Goal: Information Seeking & Learning: Learn about a topic

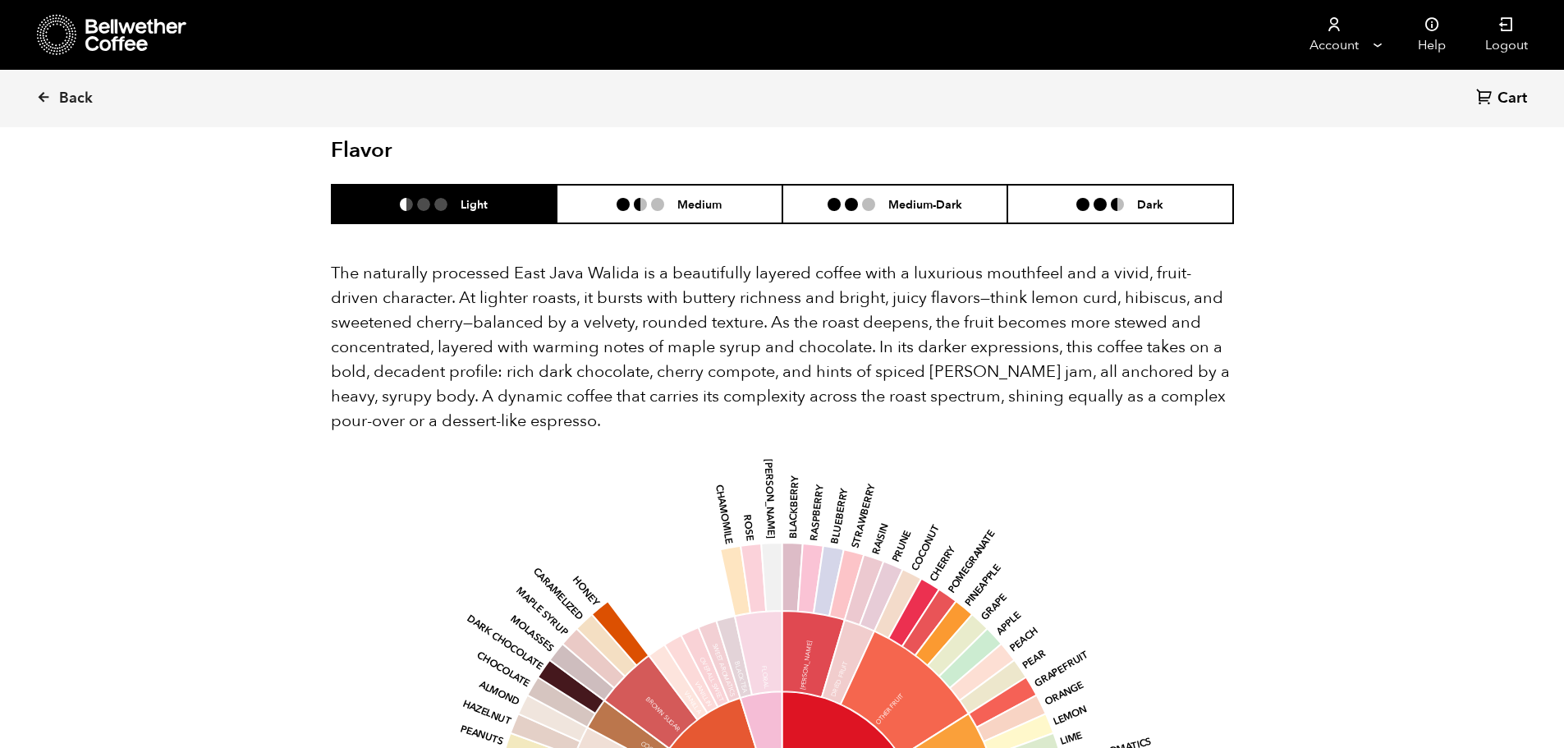
scroll to position [1031, 0]
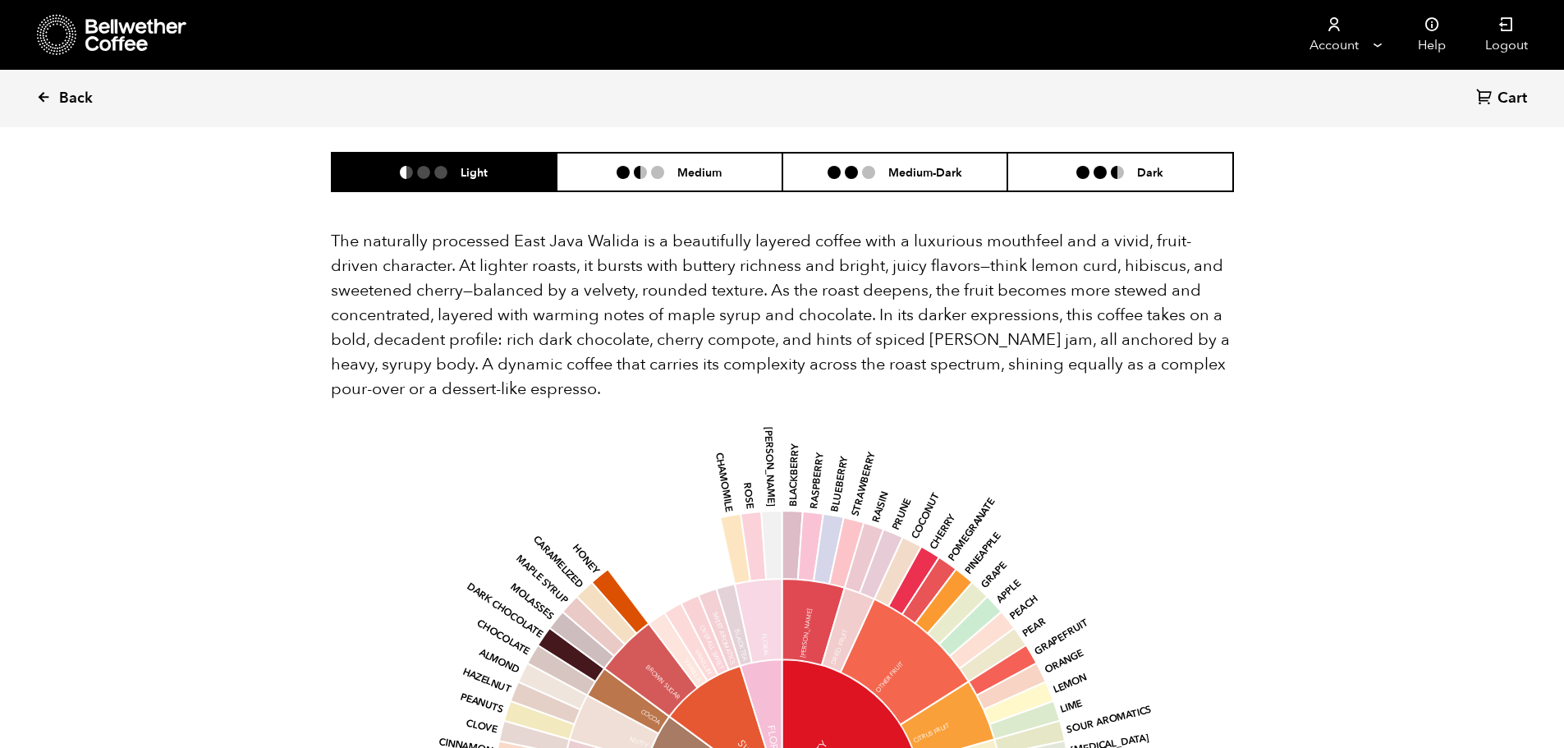
drag, startPoint x: 52, startPoint y: 98, endPoint x: 133, endPoint y: 121, distance: 84.5
click at [55, 99] on link "Back" at bounding box center [87, 99] width 102 height 56
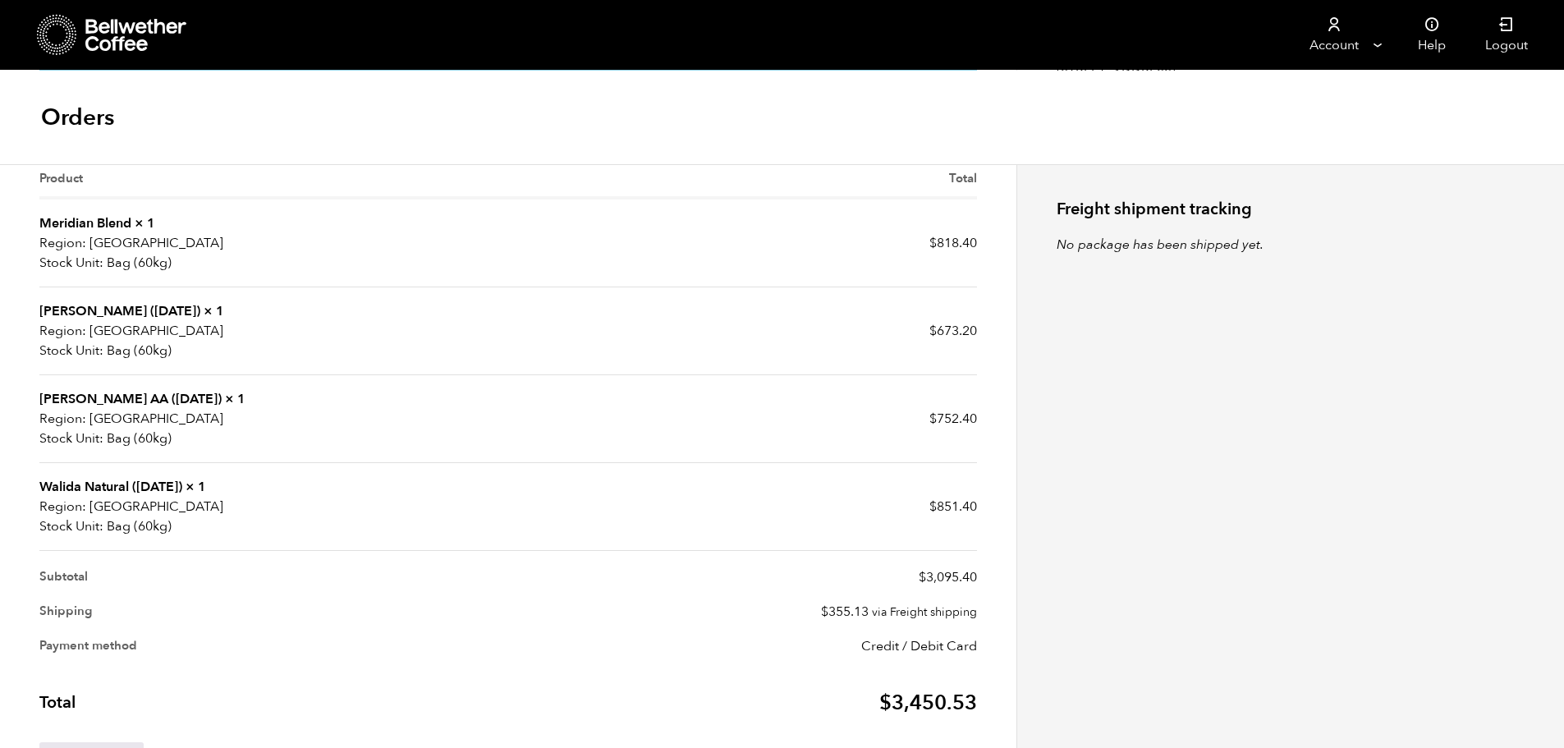
scroll to position [410, 0]
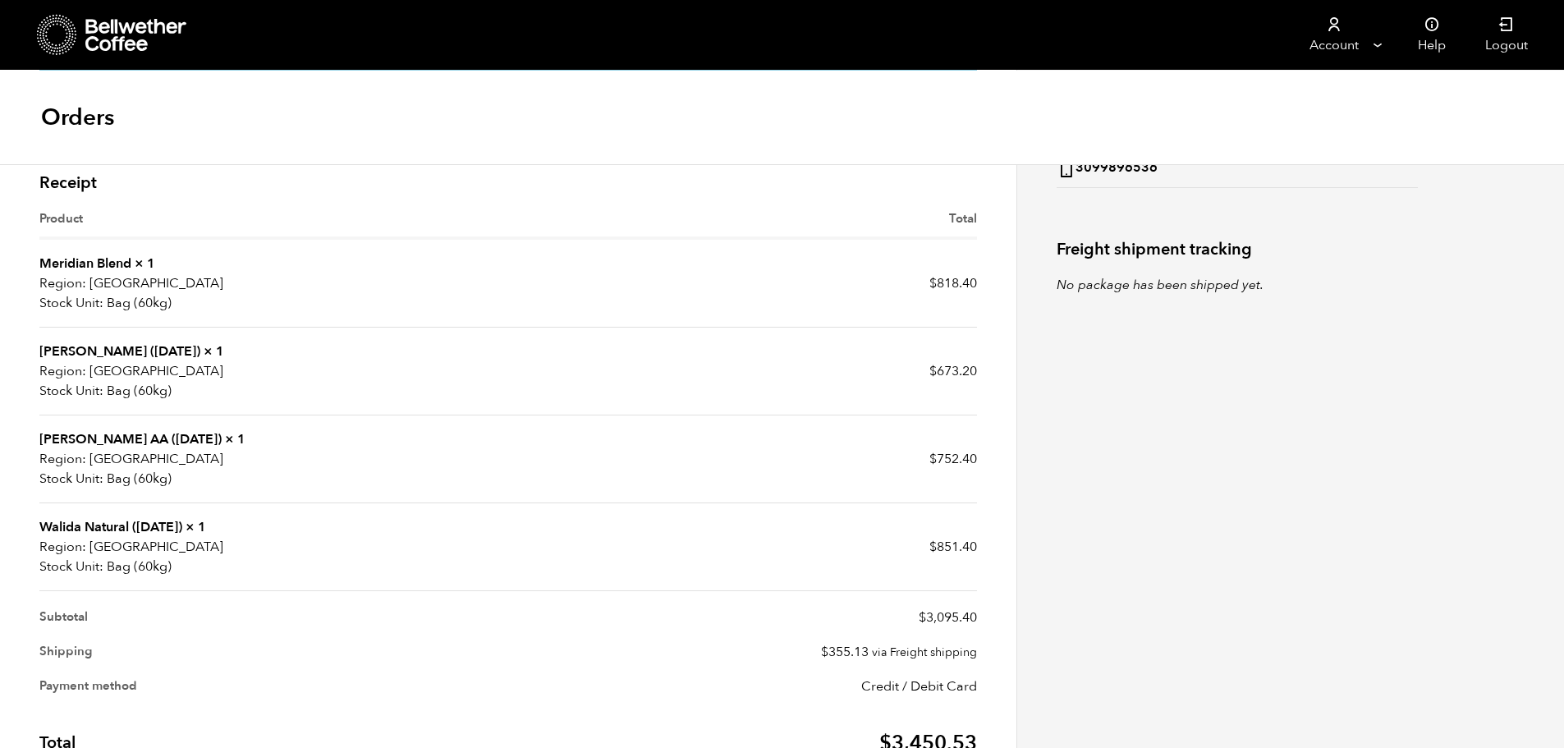
click at [87, 529] on link "Walida Natural ([DATE])" at bounding box center [110, 527] width 143 height 18
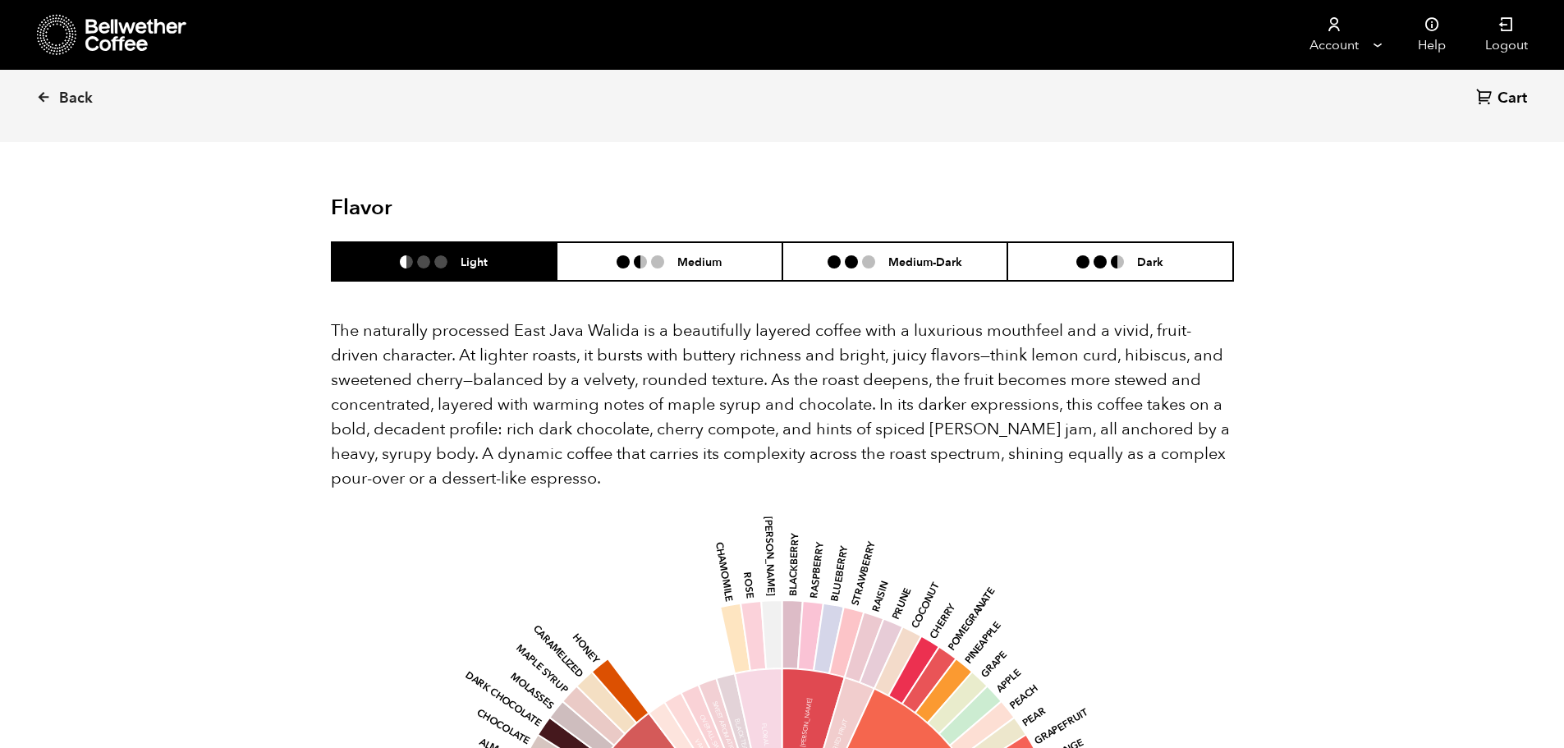
scroll to position [985, 0]
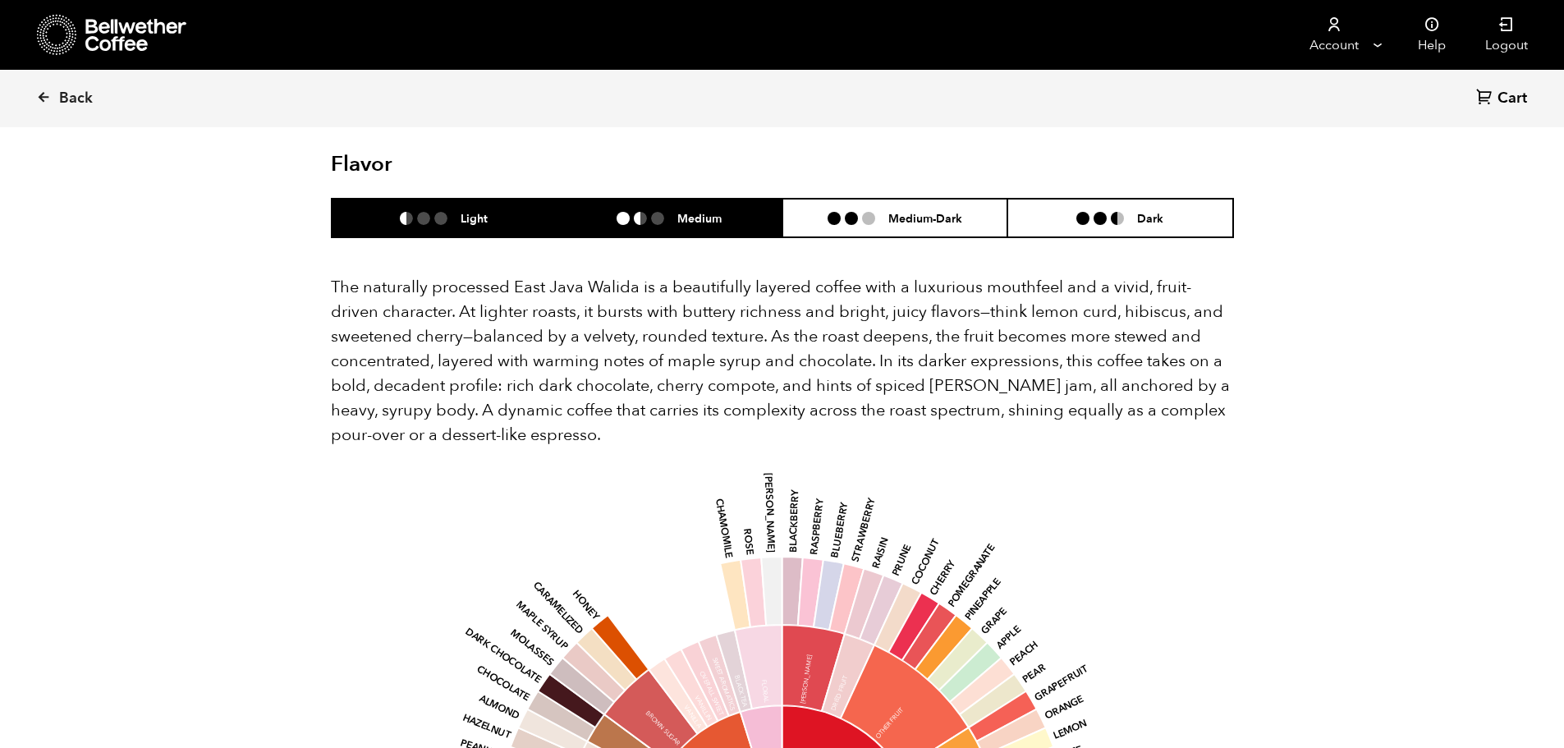
click at [701, 211] on h6 "Medium" at bounding box center [699, 218] width 44 height 14
click at [490, 199] on li "Light" at bounding box center [445, 218] width 226 height 39
click at [686, 211] on h6 "Medium" at bounding box center [699, 218] width 44 height 14
click at [497, 199] on li "Light" at bounding box center [445, 218] width 226 height 39
click at [607, 199] on li "Medium" at bounding box center [670, 218] width 226 height 39
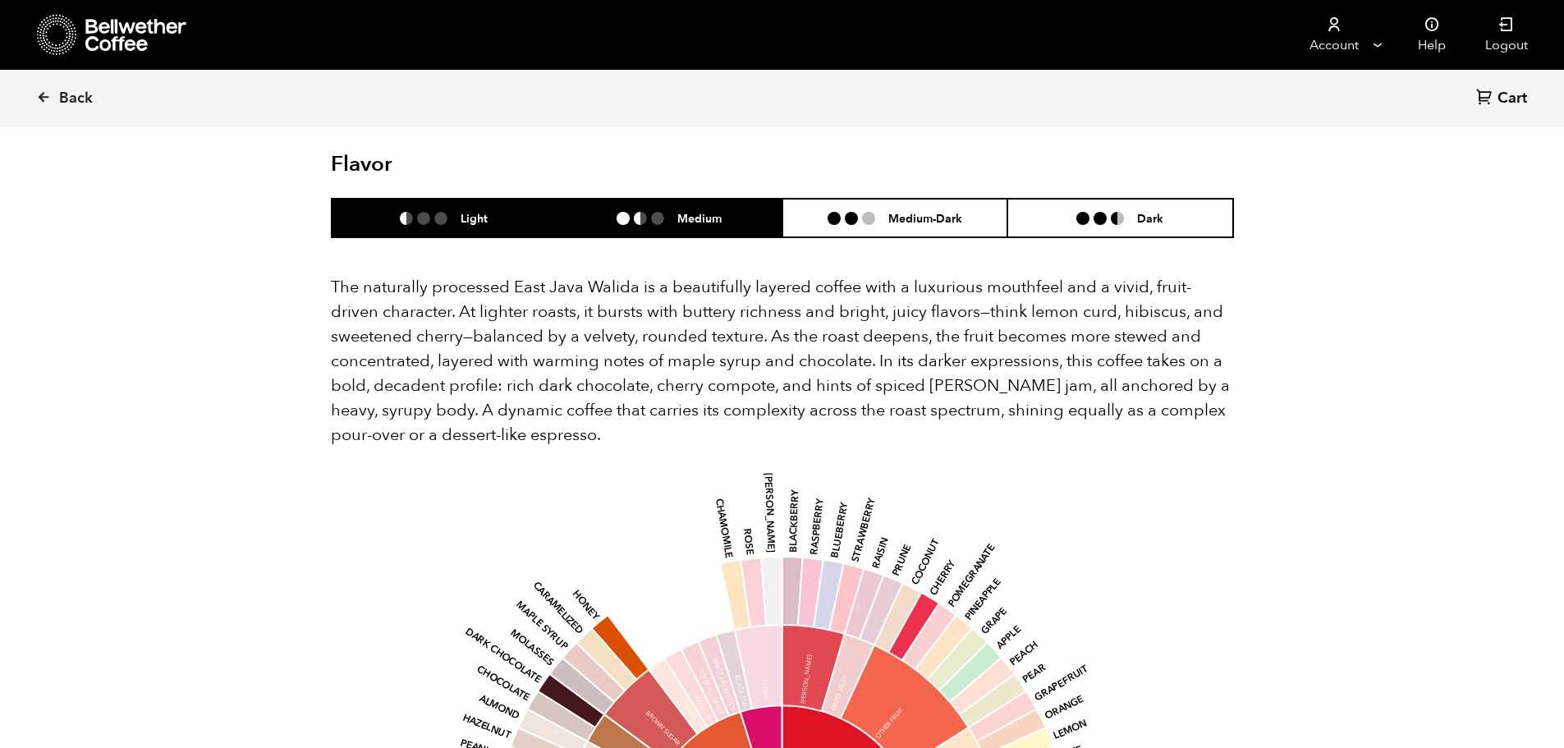
click at [466, 211] on h6 "Light" at bounding box center [474, 218] width 27 height 14
click at [673, 199] on li "Medium" at bounding box center [670, 218] width 226 height 39
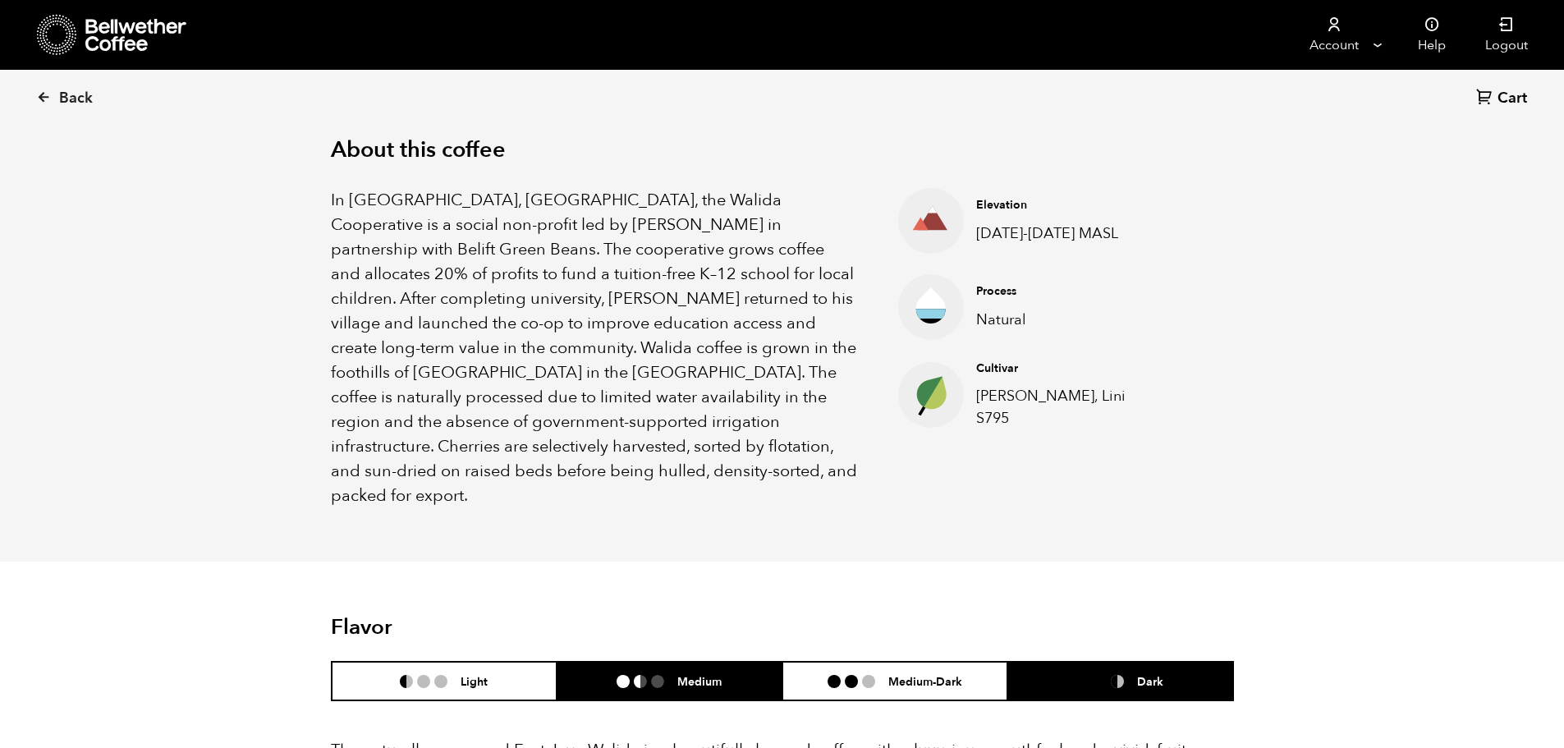
scroll to position [548, 0]
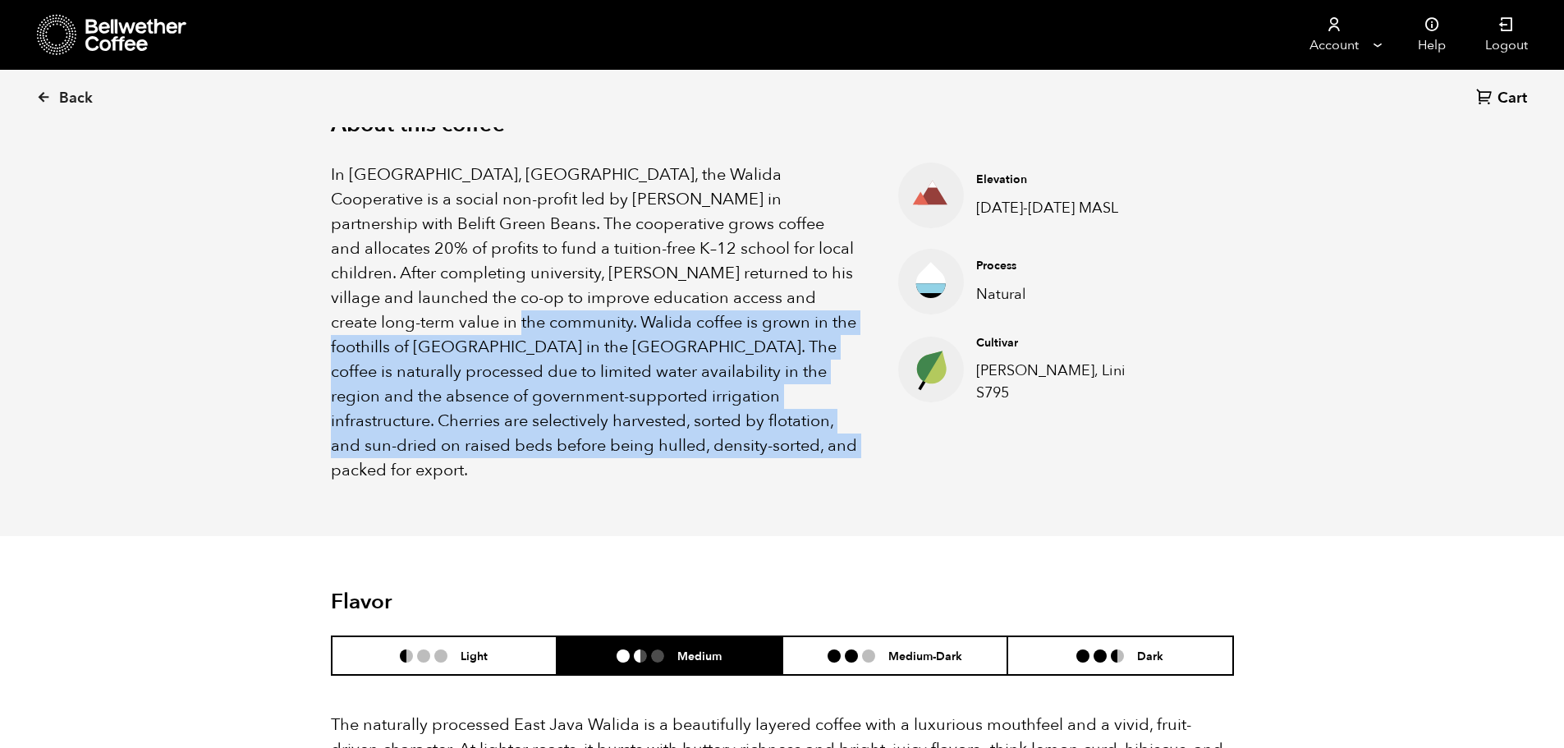
drag, startPoint x: 809, startPoint y: 299, endPoint x: 853, endPoint y: 450, distance: 157.2
click at [853, 450] on p "In [GEOGRAPHIC_DATA], [GEOGRAPHIC_DATA], the Walida Cooperative is a social non…" at bounding box center [594, 323] width 527 height 320
copy p "Walida coffee is grown in the foothills of [GEOGRAPHIC_DATA] in the [GEOGRAPHIC…"
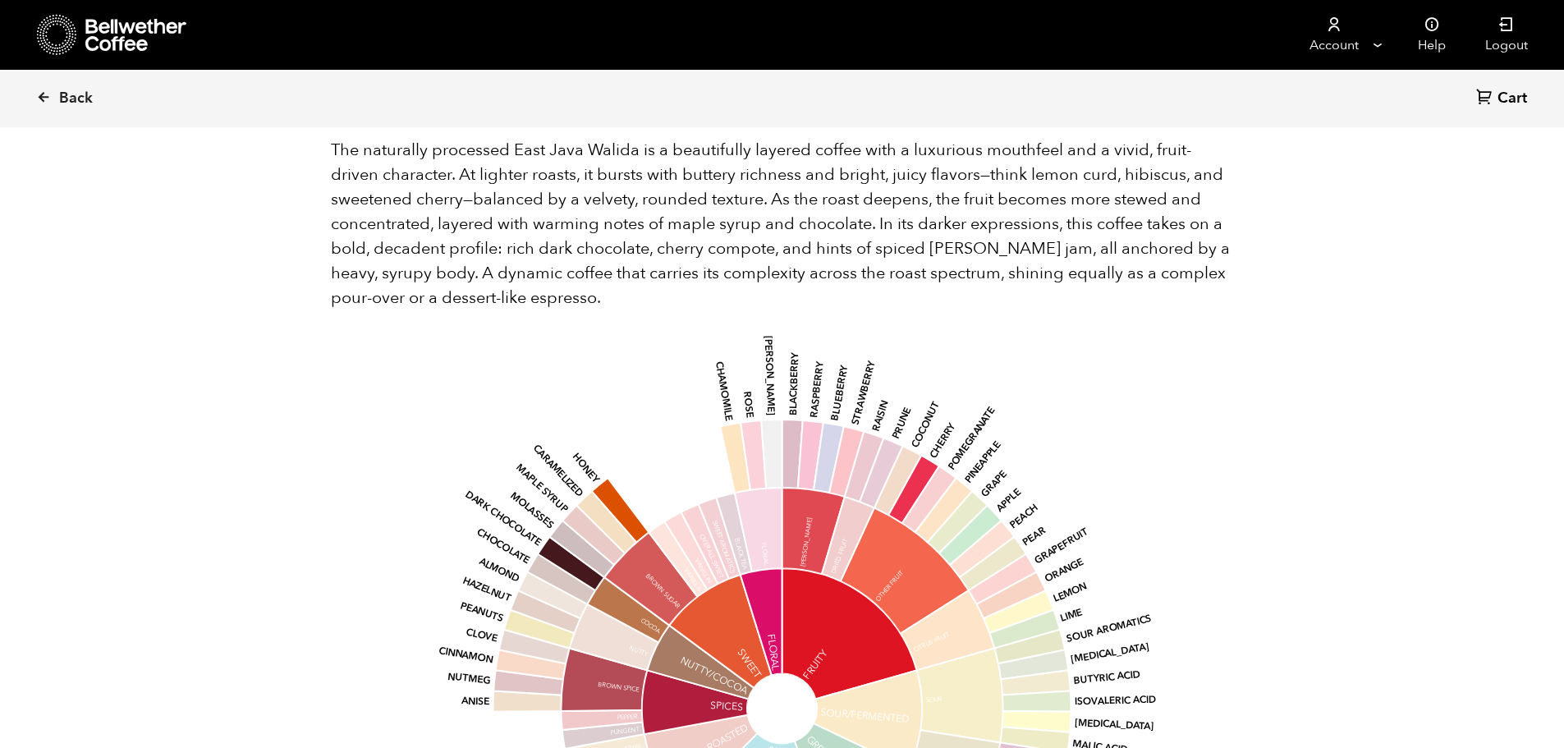
scroll to position [1040, 0]
